Goal: Task Accomplishment & Management: Use online tool/utility

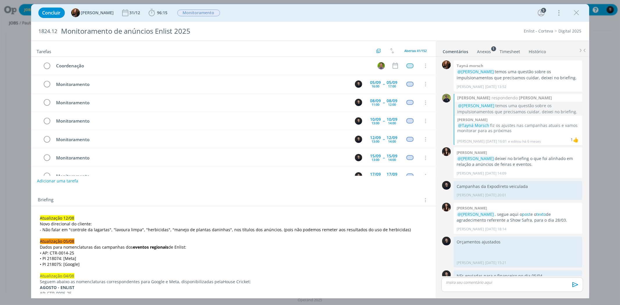
scroll to position [513, 0]
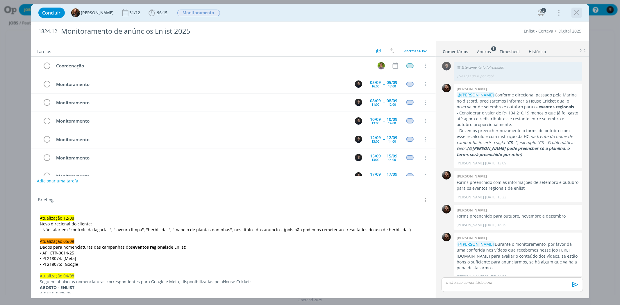
click at [577, 12] on icon "dialog" at bounding box center [576, 12] width 9 height 9
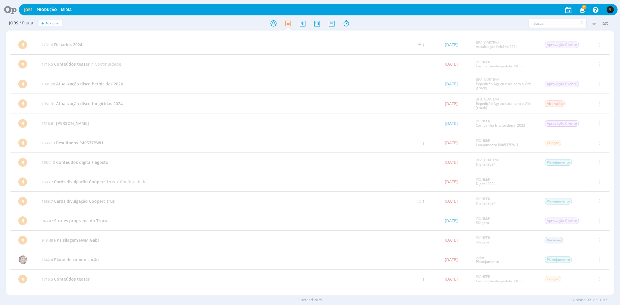
click at [8, 10] on icon at bounding box center [8, 9] width 12 height 11
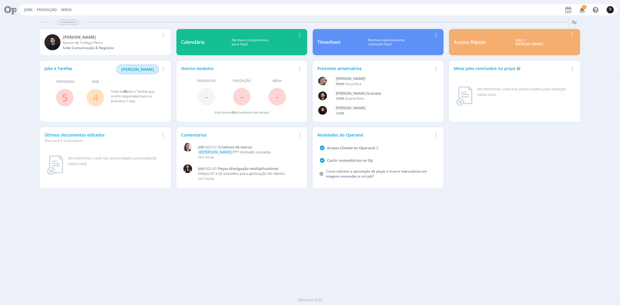
click at [134, 66] on button "[PERSON_NAME]" at bounding box center [137, 69] width 41 height 8
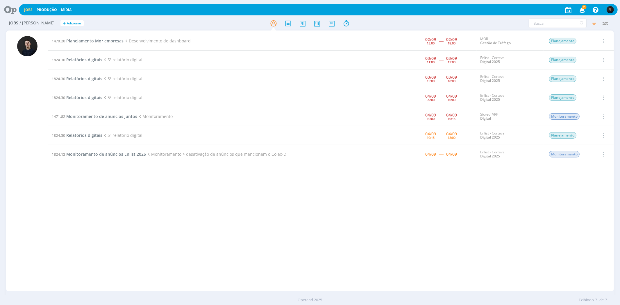
click at [117, 152] on span "Monitoramento de anúncios Enlist 2025" at bounding box center [106, 154] width 80 height 6
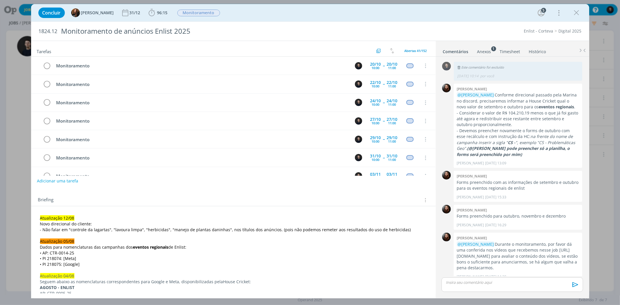
scroll to position [274, 0]
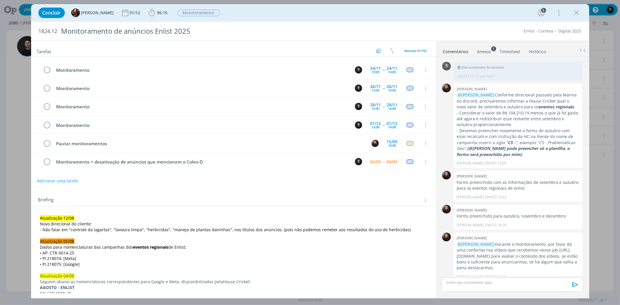
click at [476, 282] on p "dialog" at bounding box center [512, 282] width 132 height 5
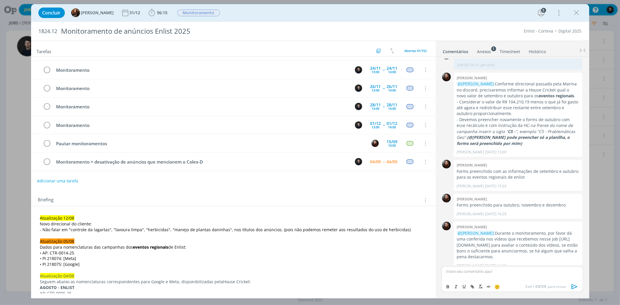
click at [485, 265] on div "🙂 Ctrl + ENTER para enviar" at bounding box center [512, 281] width 146 height 32
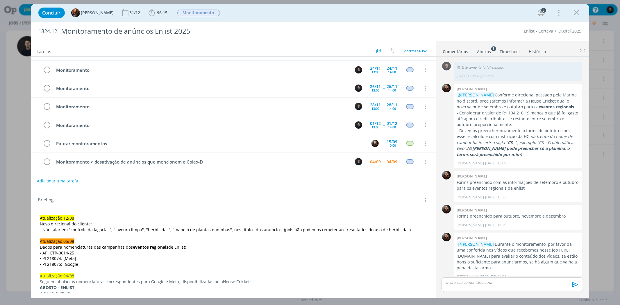
click at [465, 281] on p "dialog" at bounding box center [512, 282] width 132 height 5
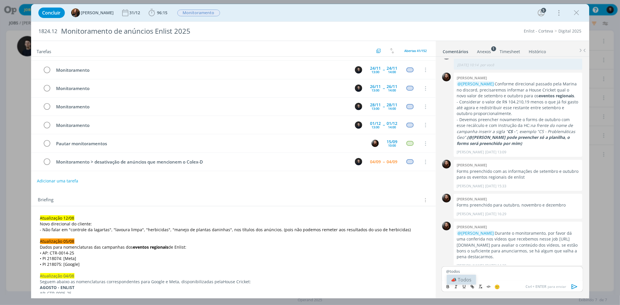
click at [465, 281] on li "📣 Todos" at bounding box center [460, 280] width 29 height 10
click at [501, 269] on p "﻿ @ Todos ﻿ Verifiquei os anúncios ativos e não tinhamos nenhum que mencionasse…" at bounding box center [512, 273] width 132 height 11
click at [538, 272] on p "﻿ @ Todos ﻿ Verifiquei os anúncios ativos e não tinhamos nenhum que mencionasse…" at bounding box center [512, 273] width 132 height 11
click at [0, 0] on lt-span "tínhamos" at bounding box center [0, 0] width 0 height 0
click at [503, 278] on p "﻿ @ Todos ﻿ Verifiquei os anúncios ativos e não tínhamos nenhum que mencionasse…" at bounding box center [512, 273] width 132 height 11
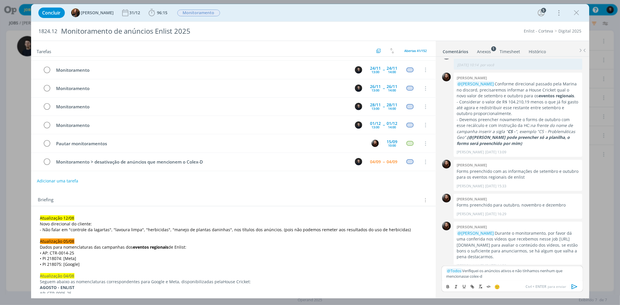
click at [576, 286] on icon "dialog" at bounding box center [574, 286] width 6 height 5
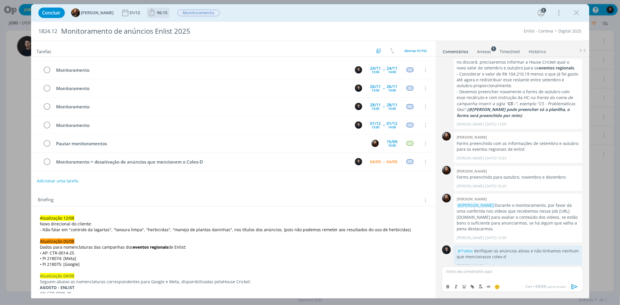
click at [158, 9] on span "96:15" at bounding box center [157, 12] width 21 height 9
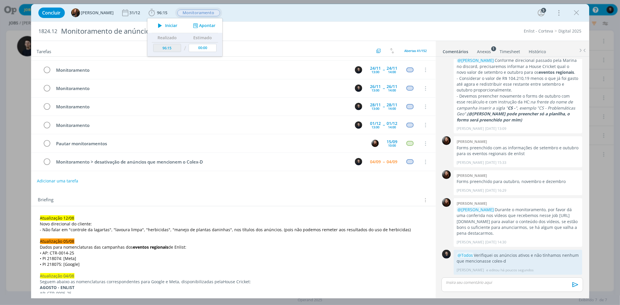
scroll to position [541, 0]
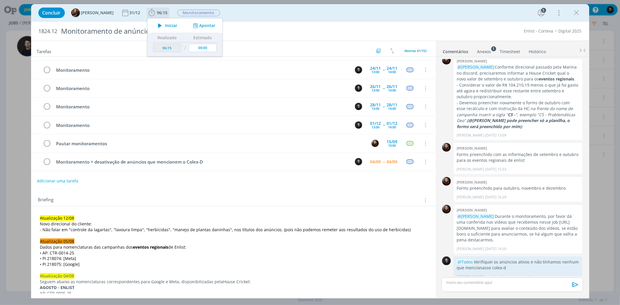
click at [210, 20] on div "Iniciar Apontar" at bounding box center [184, 25] width 75 height 15
click at [204, 24] on button "Apontar" at bounding box center [203, 26] width 24 height 6
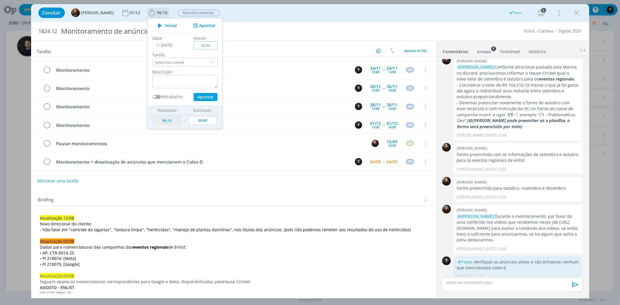
type input "00:40"
click at [184, 79] on textarea "dialog" at bounding box center [184, 81] width 65 height 13
type textarea "verificação"
click at [193, 93] on button "Apontar" at bounding box center [205, 97] width 24 height 8
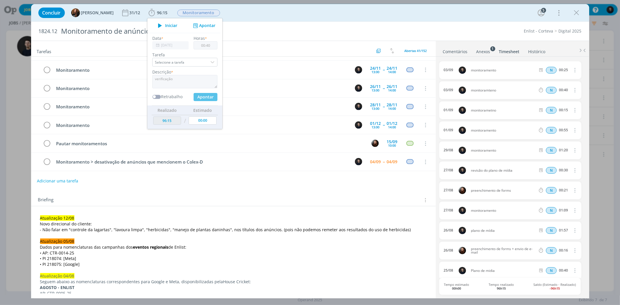
type input "96:55"
type input "00:00"
click at [466, 31] on div "Enlist - Corteva Digital 2025" at bounding box center [470, 31] width 229 height 6
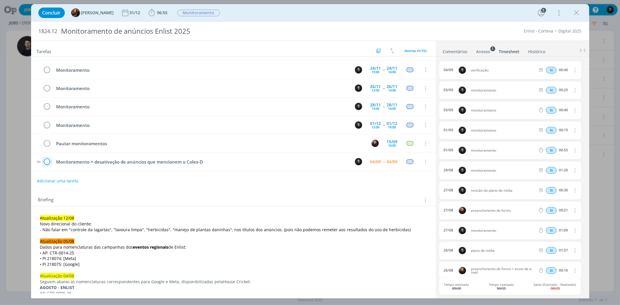
click at [48, 163] on icon "dialog" at bounding box center [47, 162] width 8 height 9
click at [579, 13] on icon "dialog" at bounding box center [576, 12] width 9 height 9
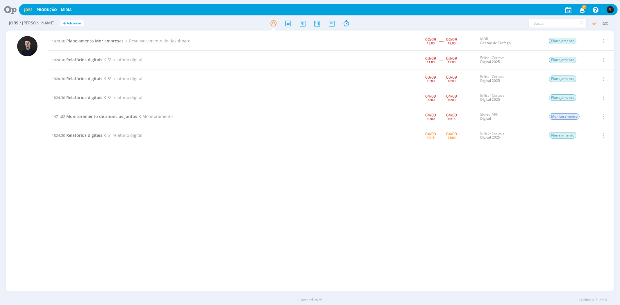
click at [86, 39] on span "Planejamento Mor empresas" at bounding box center [94, 41] width 57 height 6
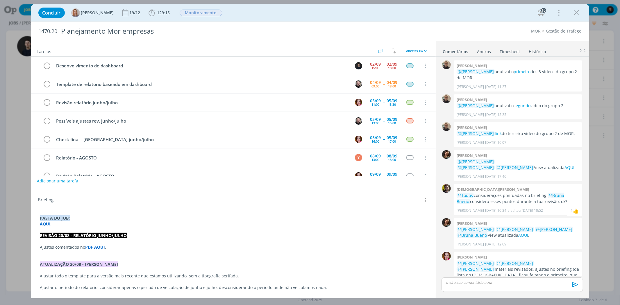
scroll to position [454, 0]
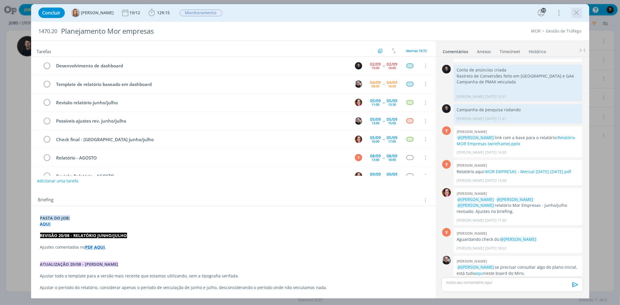
click at [577, 12] on icon "dialog" at bounding box center [576, 12] width 9 height 9
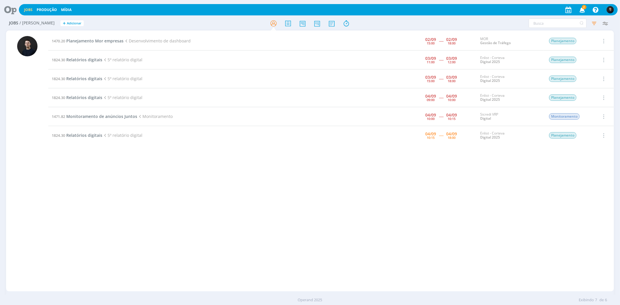
click at [103, 39] on span "Planejamento Mor empresas" at bounding box center [94, 41] width 57 height 6
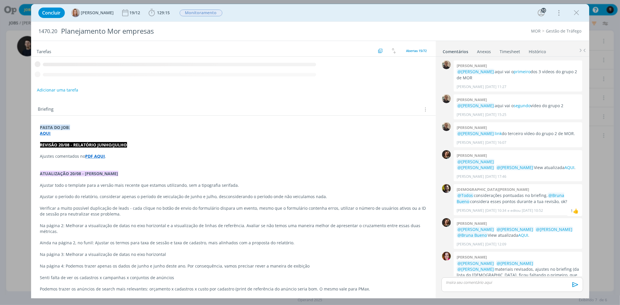
scroll to position [454, 0]
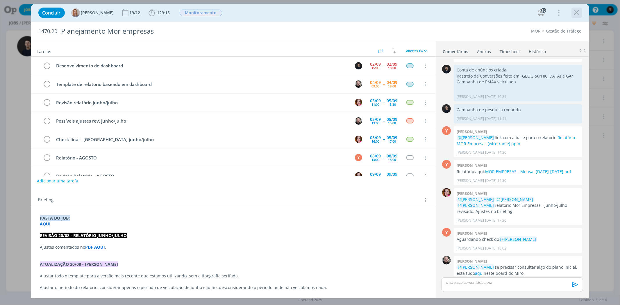
click at [573, 15] on icon "dialog" at bounding box center [576, 12] width 9 height 9
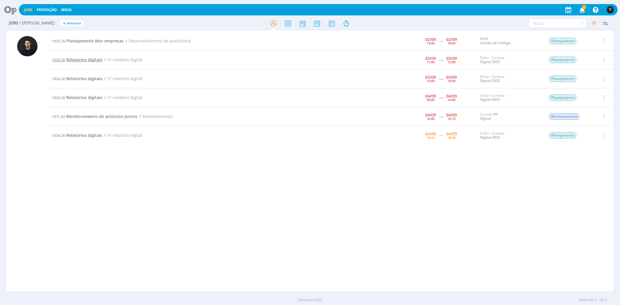
click at [76, 57] on span "Relatórios digitais" at bounding box center [84, 60] width 36 height 6
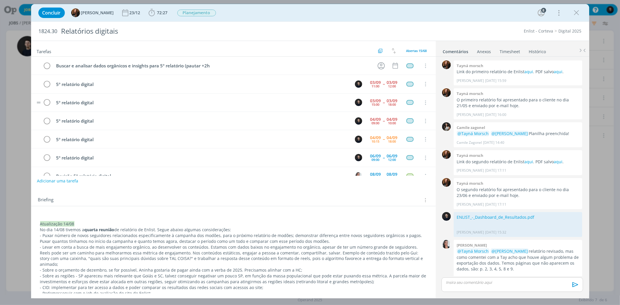
scroll to position [524, 0]
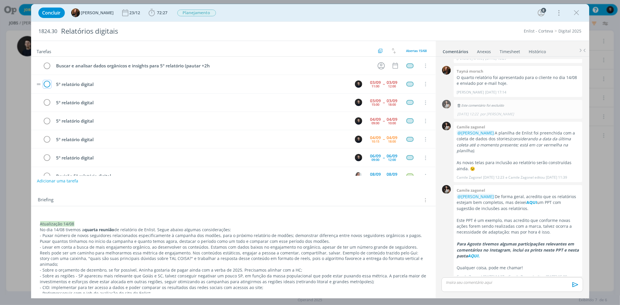
click at [48, 83] on icon "dialog" at bounding box center [47, 84] width 8 height 9
click at [49, 83] on icon "dialog" at bounding box center [47, 84] width 8 height 9
click at [572, 10] on icon "dialog" at bounding box center [576, 12] width 9 height 9
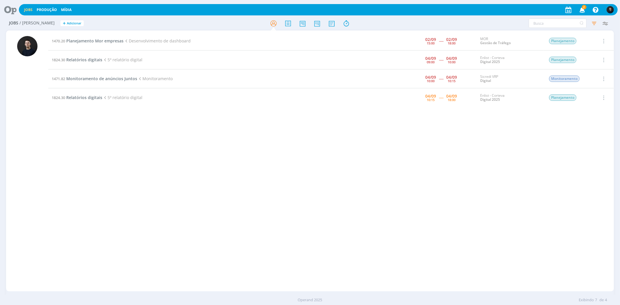
click at [291, 148] on div "1470.20 Planejamento Mor empresas Desenvolvimento de dashboard [DATE] 15:00 ---…" at bounding box center [330, 161] width 565 height 259
click at [88, 79] on span "Monitoramento de anúncios Juntos" at bounding box center [101, 79] width 71 height 6
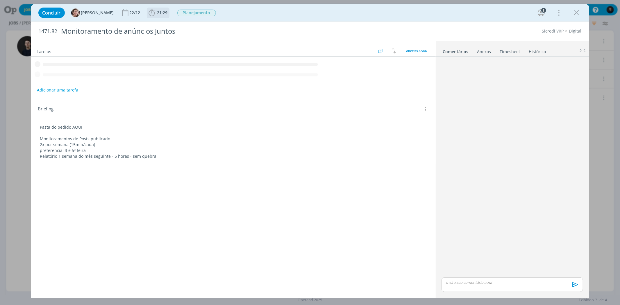
click at [162, 14] on b "21:29" at bounding box center [162, 13] width 13 height 4
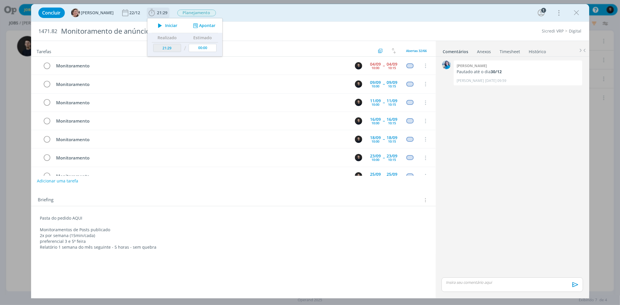
click at [166, 24] on span "Iniciar" at bounding box center [171, 26] width 12 height 4
drag, startPoint x: 582, startPoint y: 13, endPoint x: 576, endPoint y: 13, distance: 5.5
click at [581, 13] on div "Concluir [PERSON_NAME] [DATE] 21:29 Parar Apontar Data * [DATE] Horas * 00:00 T…" at bounding box center [309, 13] width 549 height 14
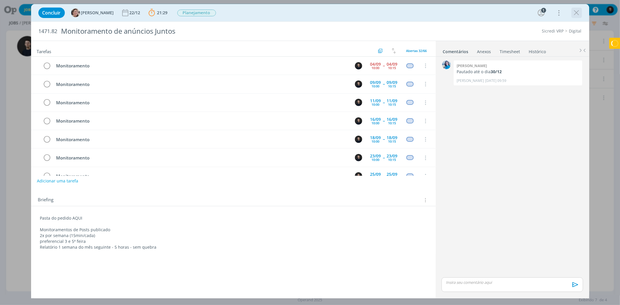
click at [576, 13] on icon "dialog" at bounding box center [576, 12] width 9 height 9
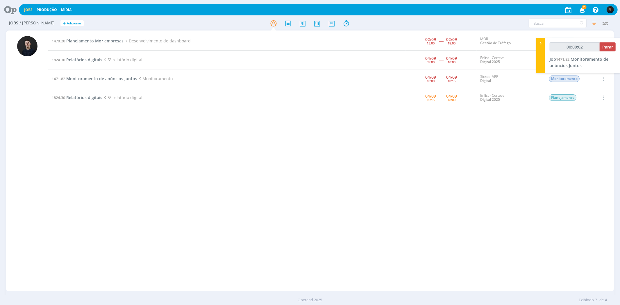
click at [438, 24] on div "Filtros Filtrar [GEOGRAPHIC_DATA] Tipo Jobs e Tarefas Data Dia atual + Atrasado…" at bounding box center [512, 23] width 197 height 9
click at [619, 50] on div "00:25:09 Parar Job 1471.82 Monitoramento de anúncios Juntos" at bounding box center [582, 55] width 75 height 35
click at [610, 47] on span "Parar" at bounding box center [607, 47] width 11 height 6
click at [608, 47] on span "Parar" at bounding box center [607, 47] width 11 height 6
type input "00:26:00"
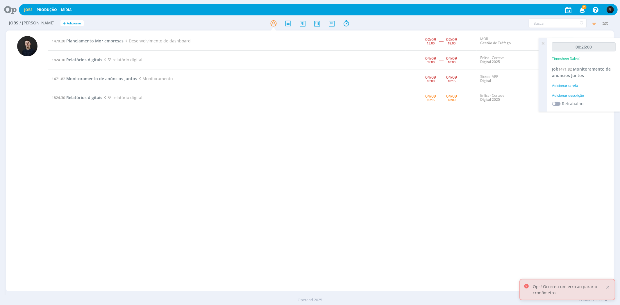
click at [593, 94] on div "Adicionar descrição" at bounding box center [584, 95] width 64 height 5
click at [593, 94] on textarea at bounding box center [583, 104] width 61 height 21
type textarea "monitoramento"
click at [595, 139] on button "Salvar" at bounding box center [605, 142] width 20 height 7
click at [543, 43] on icon at bounding box center [542, 43] width 10 height 11
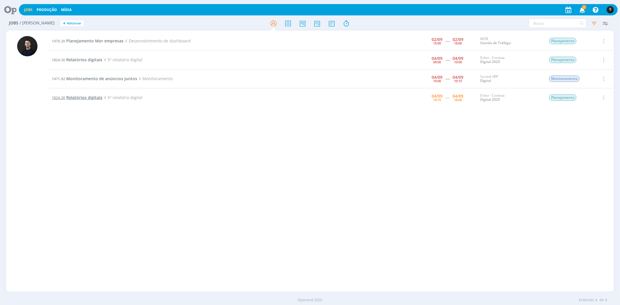
click at [91, 98] on span "Relatórios digitais" at bounding box center [84, 98] width 36 height 6
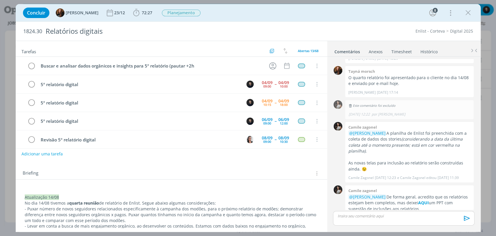
scroll to position [18, 0]
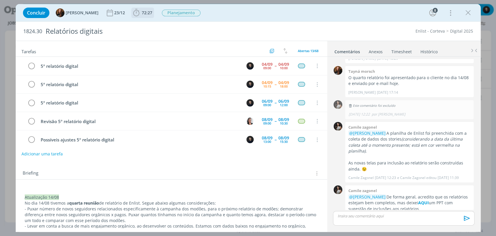
click at [142, 12] on span "72:27" at bounding box center [147, 13] width 10 height 6
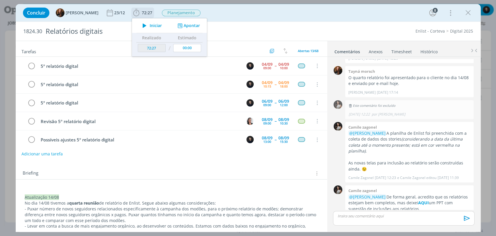
click at [150, 27] on span "Iniciar" at bounding box center [156, 26] width 12 height 4
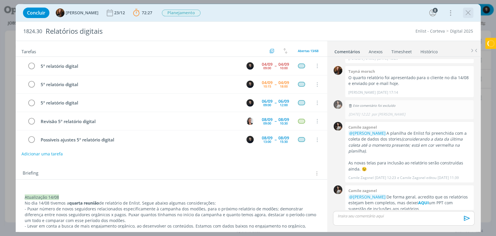
click at [470, 11] on icon "dialog" at bounding box center [468, 12] width 9 height 9
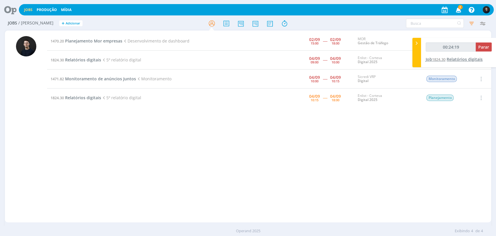
click at [463, 59] on span "Relatórios digitais" at bounding box center [464, 59] width 36 height 6
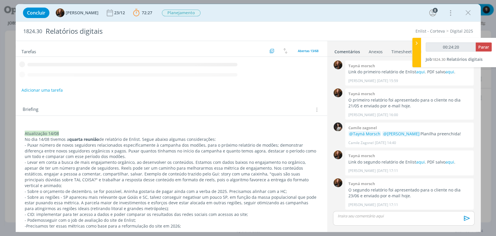
scroll to position [591, 0]
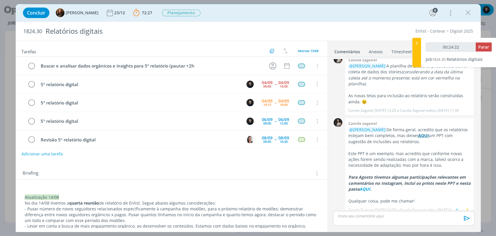
click at [421, 132] on strong "AQUI" at bounding box center [423, 135] width 11 height 6
type input "00:52:26"
